Goal: Information Seeking & Learning: Learn about a topic

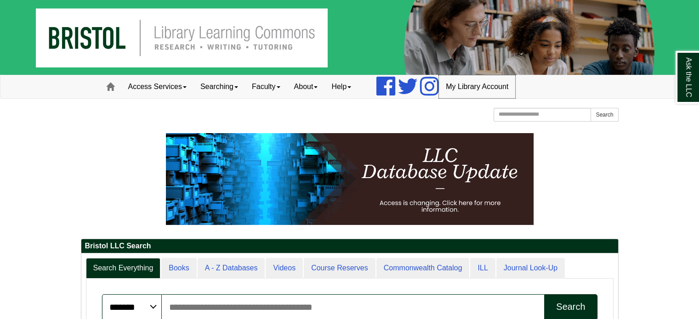
click at [453, 88] on link "My Library Account" at bounding box center [477, 86] width 76 height 23
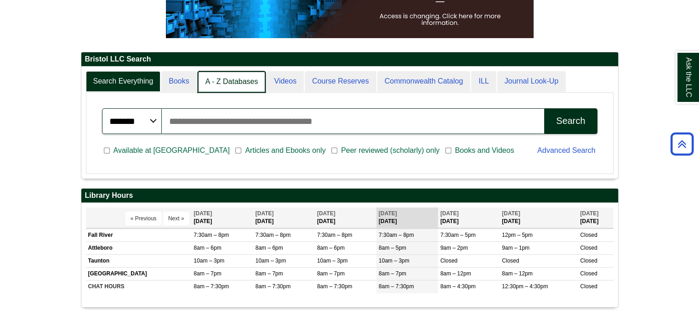
scroll to position [5, 4]
click at [207, 79] on link "A - Z Databases" at bounding box center [232, 82] width 68 height 22
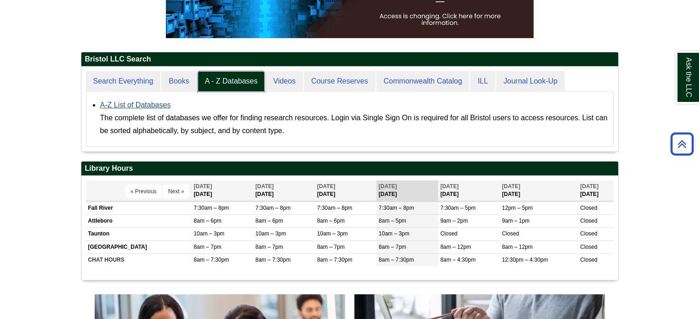
scroll to position [85, 537]
click at [143, 108] on link "A-Z List of Databases" at bounding box center [135, 105] width 71 height 8
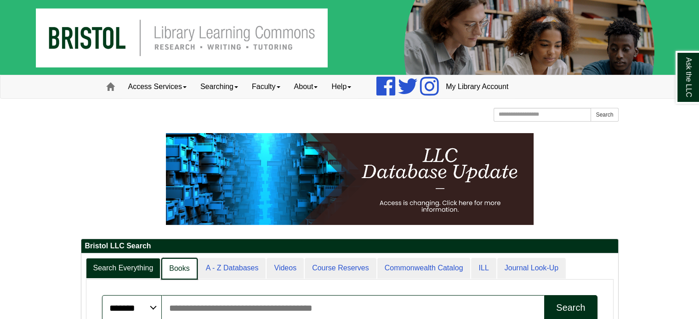
scroll to position [5, 4]
click at [178, 268] on link "Books" at bounding box center [179, 269] width 36 height 22
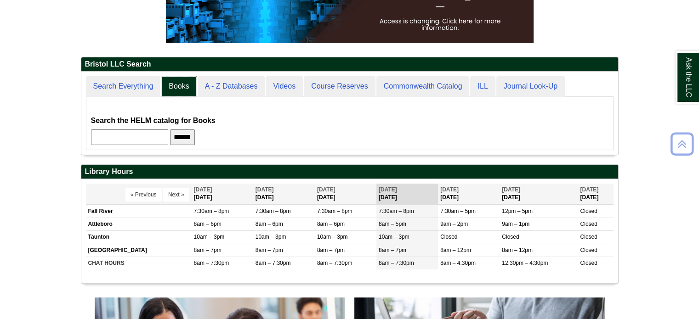
scroll to position [205, 0]
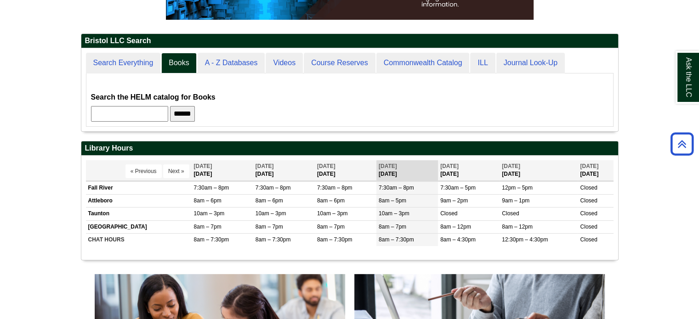
click at [137, 116] on input "text" at bounding box center [129, 114] width 77 height 16
paste input "**********"
type input "**********"
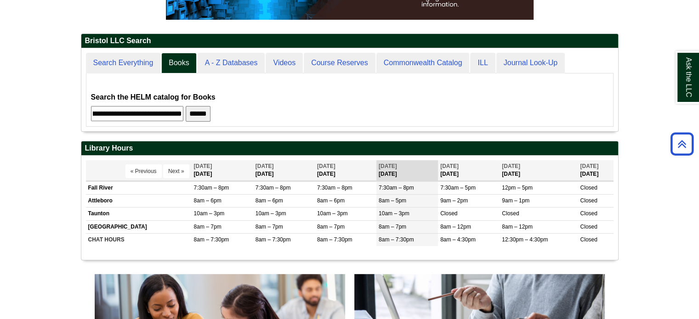
scroll to position [0, 0]
click at [204, 114] on input "******" at bounding box center [198, 114] width 25 height 16
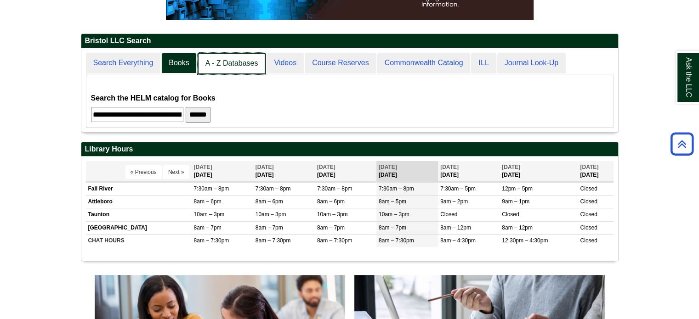
scroll to position [83, 537]
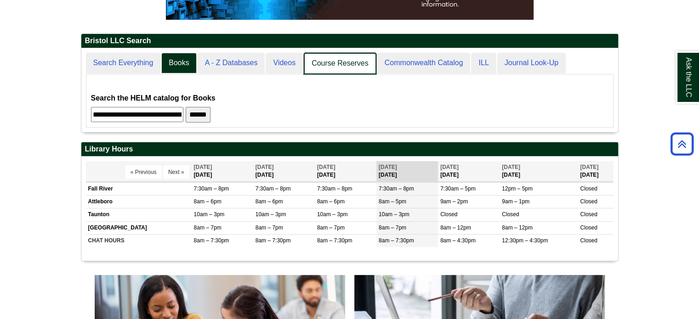
click at [345, 60] on link "Course Reserves" at bounding box center [340, 64] width 73 height 22
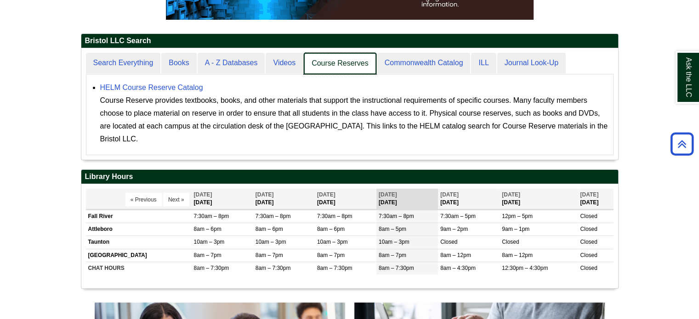
click at [345, 60] on link "Course Reserves" at bounding box center [340, 64] width 73 height 22
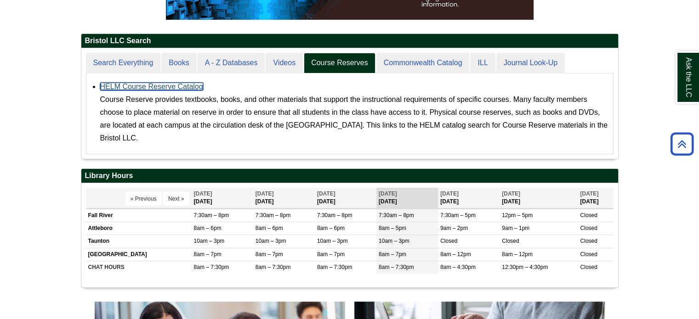
click at [154, 86] on link "HELM Course Reserve Catalog" at bounding box center [151, 87] width 103 height 8
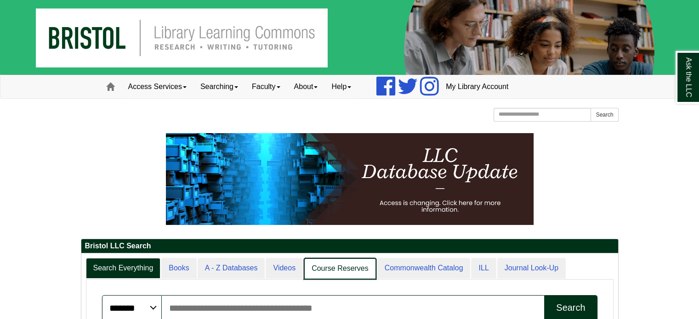
click at [328, 273] on link "Course Reserves" at bounding box center [340, 269] width 73 height 22
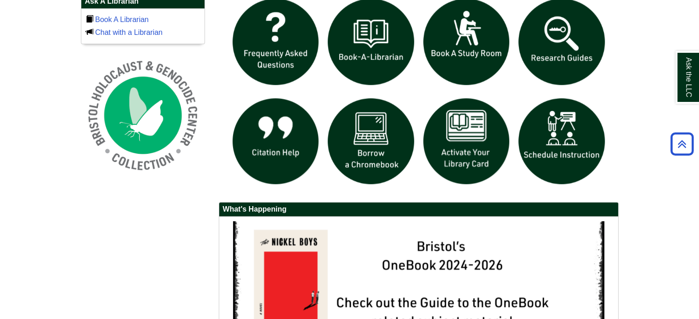
scroll to position [663, 0]
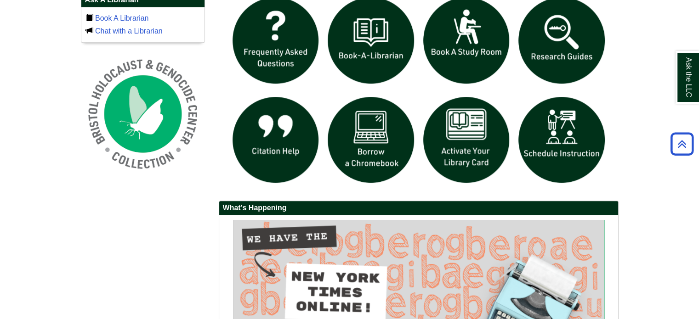
drag, startPoint x: 697, startPoint y: 236, endPoint x: 706, endPoint y: 257, distance: 22.9
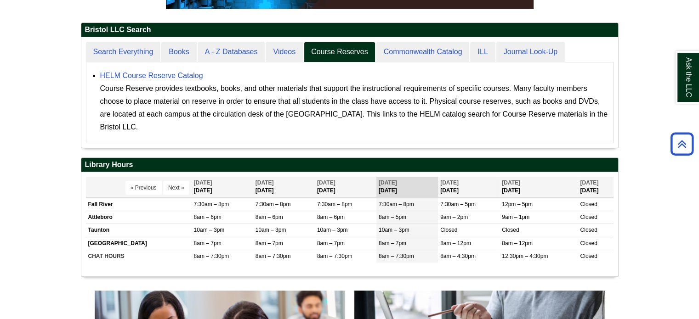
scroll to position [110, 537]
click at [182, 77] on link "HELM Course Reserve Catalog" at bounding box center [151, 76] width 103 height 8
